Goal: Register for event/course

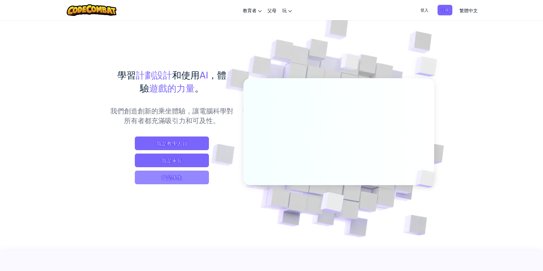
click at [173, 176] on font "我是學生" at bounding box center [171, 177] width 21 height 7
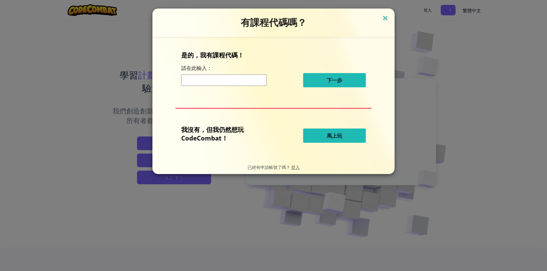
click at [383, 18] on img at bounding box center [384, 18] width 7 height 9
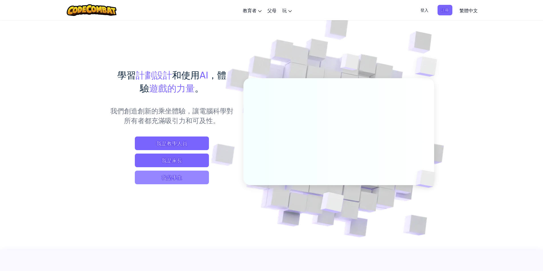
click at [181, 178] on font "我是學生" at bounding box center [171, 177] width 21 height 7
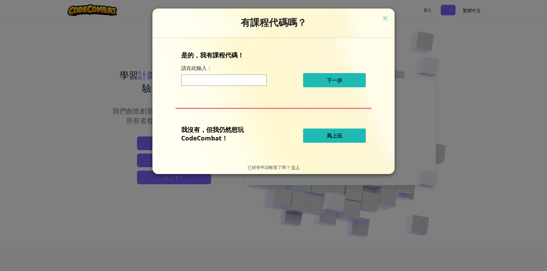
click at [347, 132] on button "馬上玩" at bounding box center [334, 136] width 63 height 14
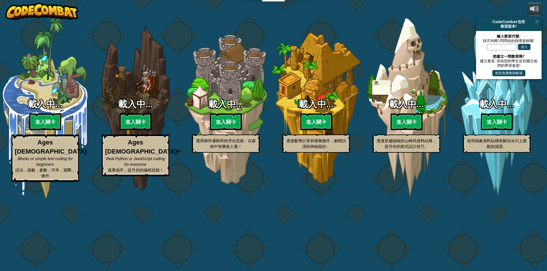
select select "zh-HANT"
